Goal: Navigation & Orientation: Find specific page/section

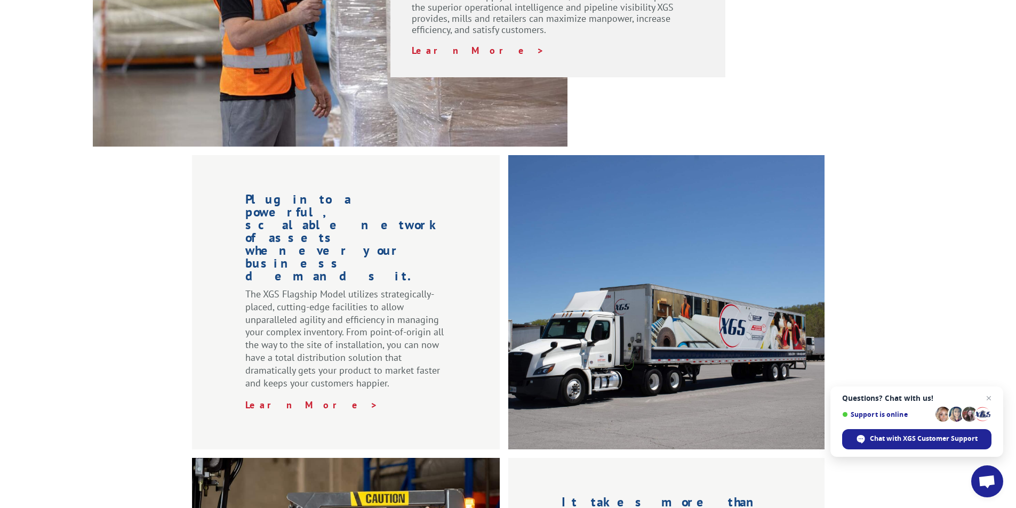
scroll to position [1067, 0]
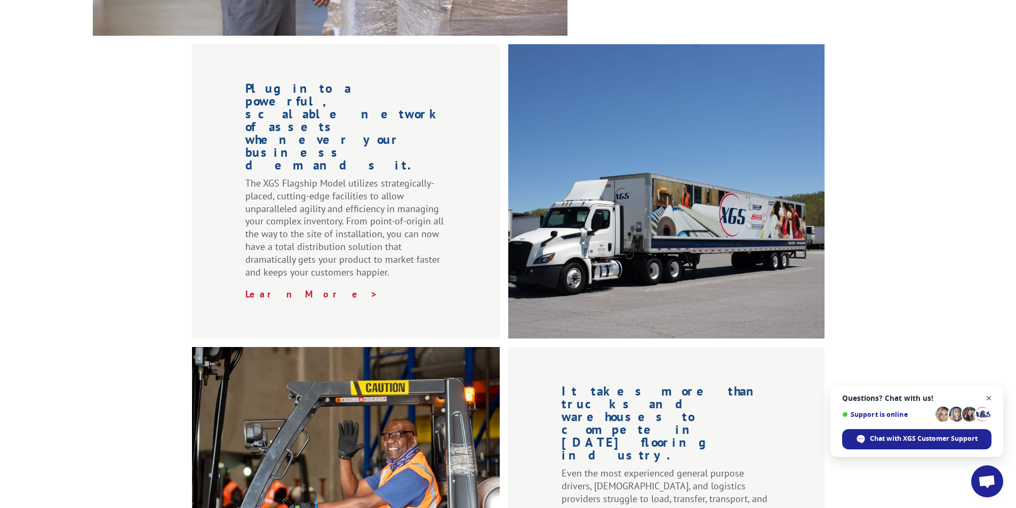
click at [987, 396] on span "Close chat" at bounding box center [989, 398] width 13 height 13
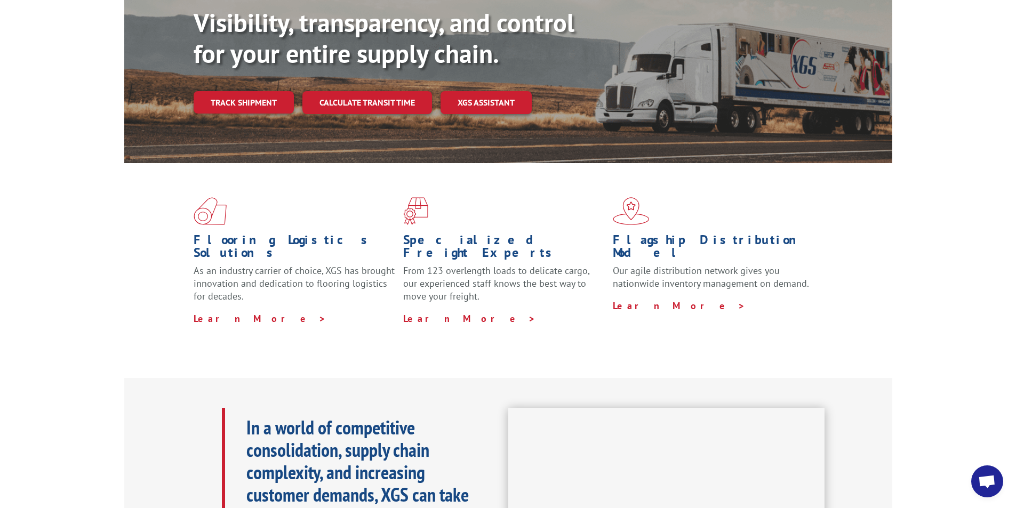
scroll to position [0, 0]
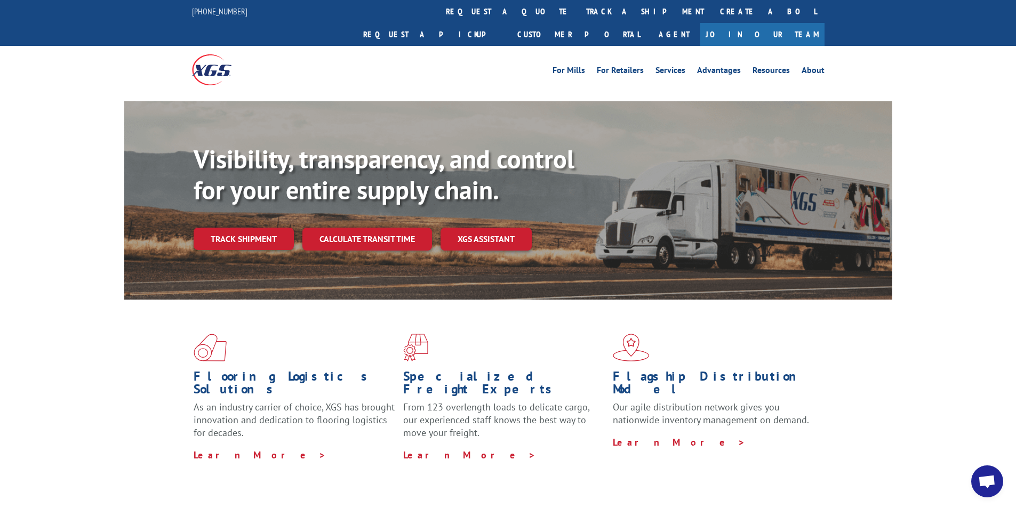
click at [821, 66] on link "About" at bounding box center [813, 72] width 23 height 12
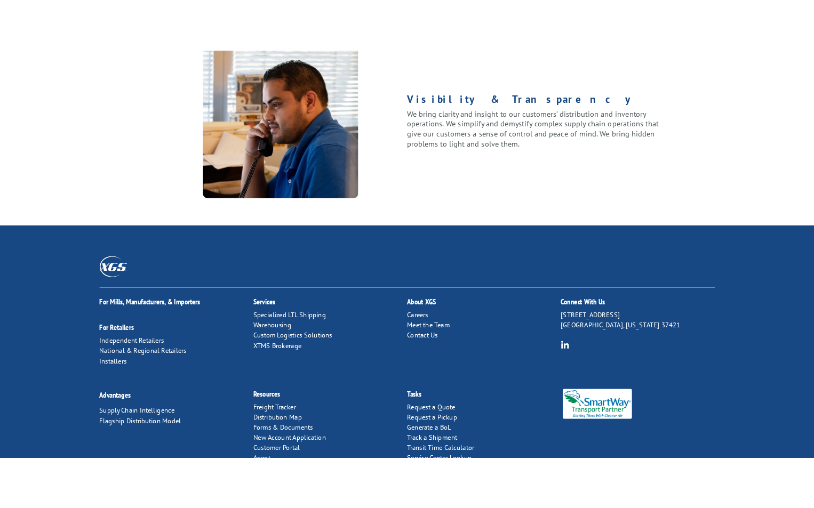
scroll to position [1351, 0]
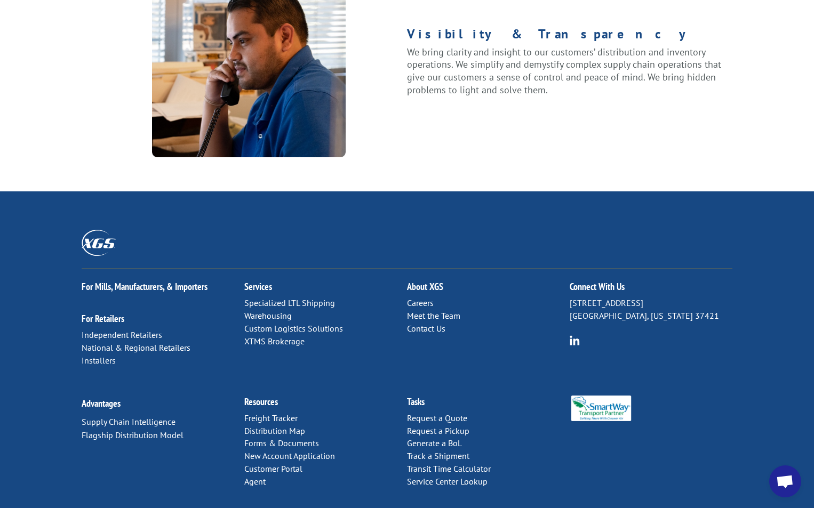
scroll to position [1435, 0]
